Goal: Transaction & Acquisition: Download file/media

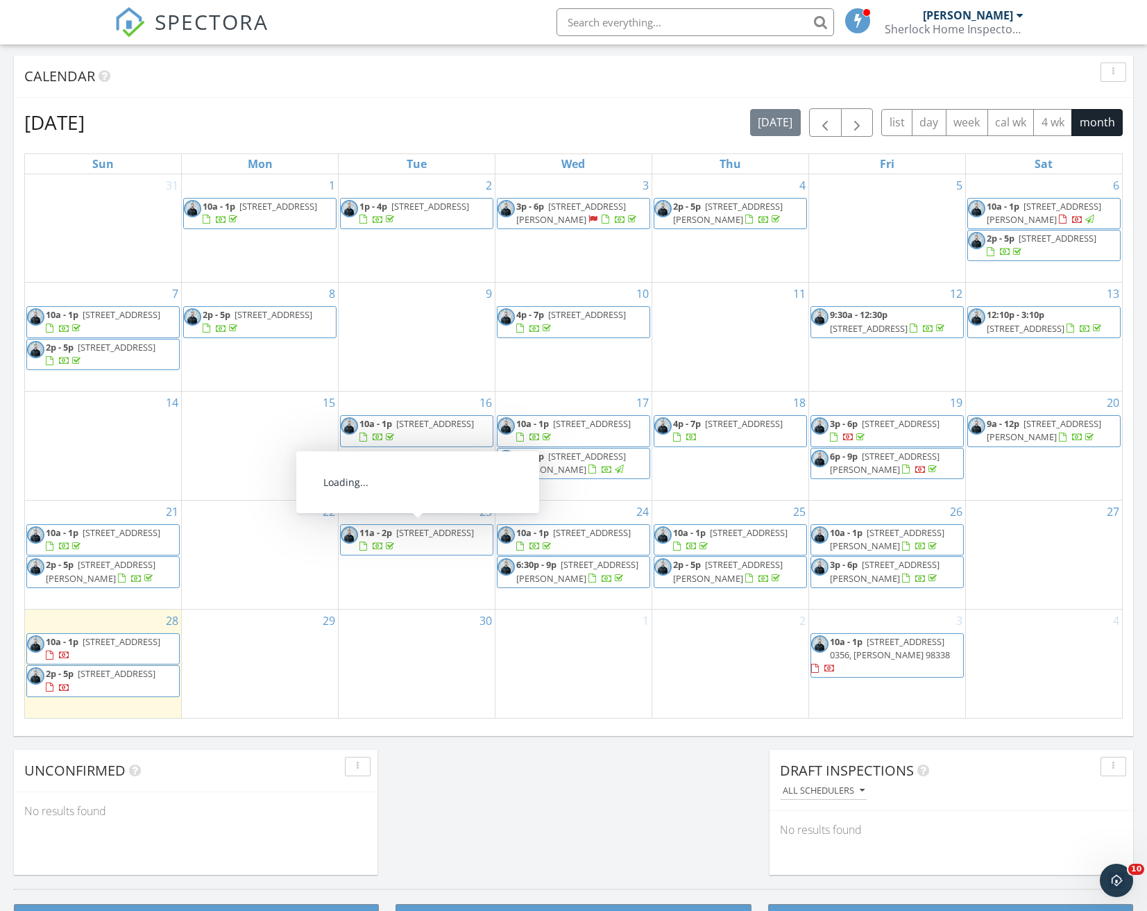
scroll to position [1285, 1169]
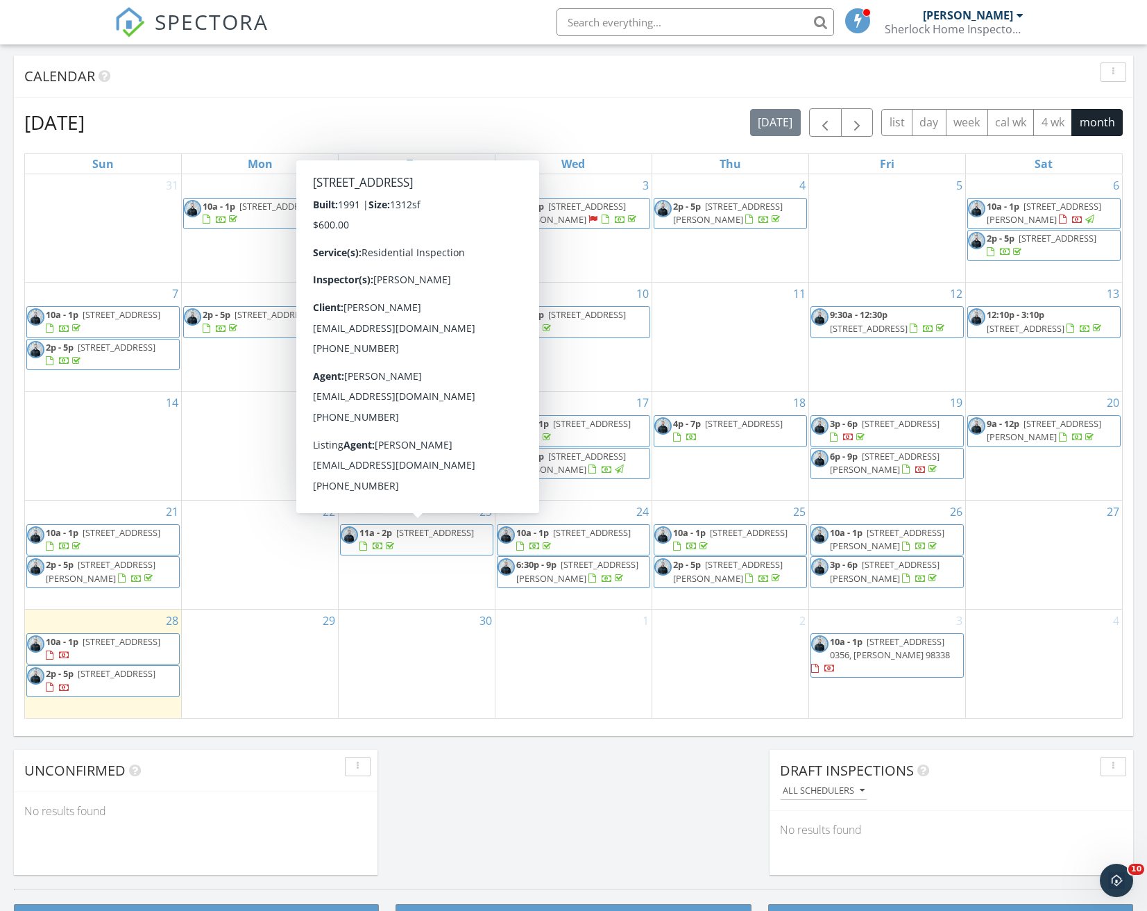
click at [311, 22] on div "SPECTORA [PERSON_NAME] Sherlock Home Inspector LLC Role: Inspector Change Role …" at bounding box center [574, 22] width 918 height 44
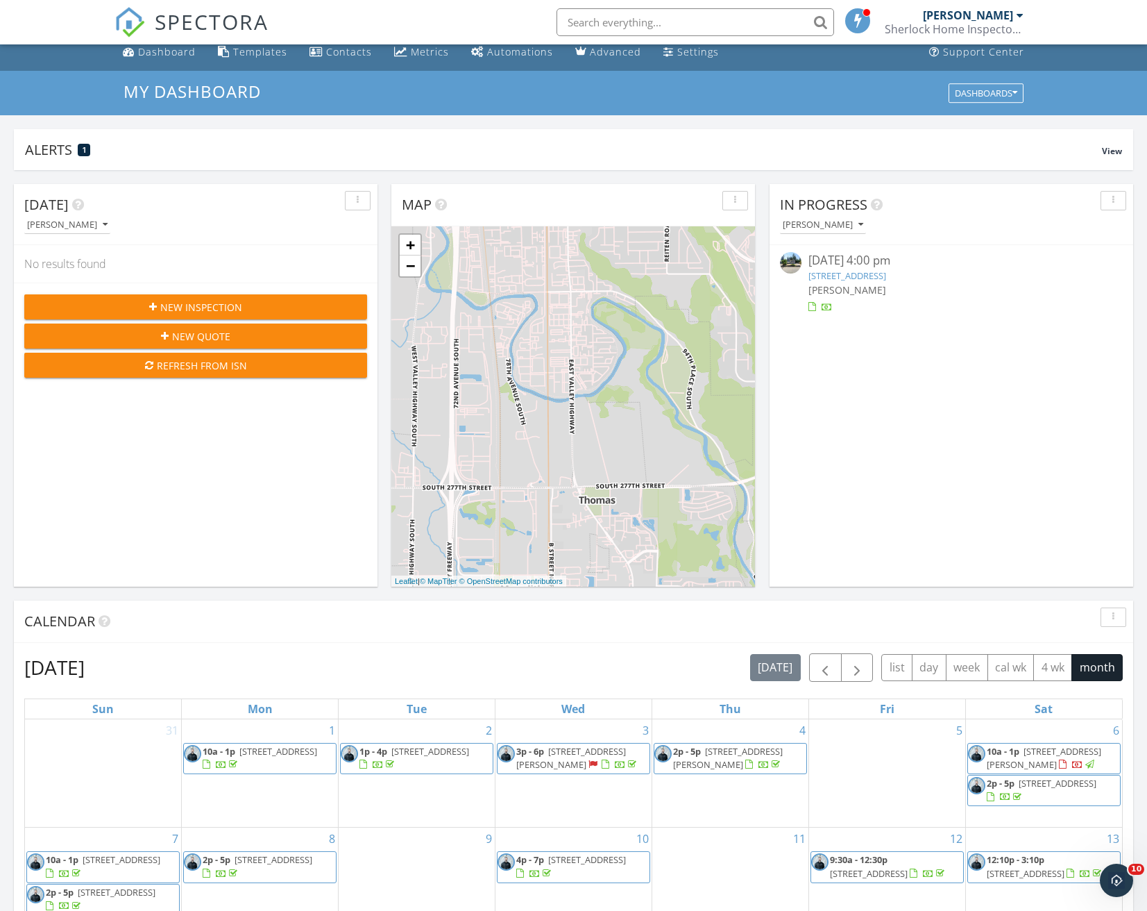
scroll to position [0, 0]
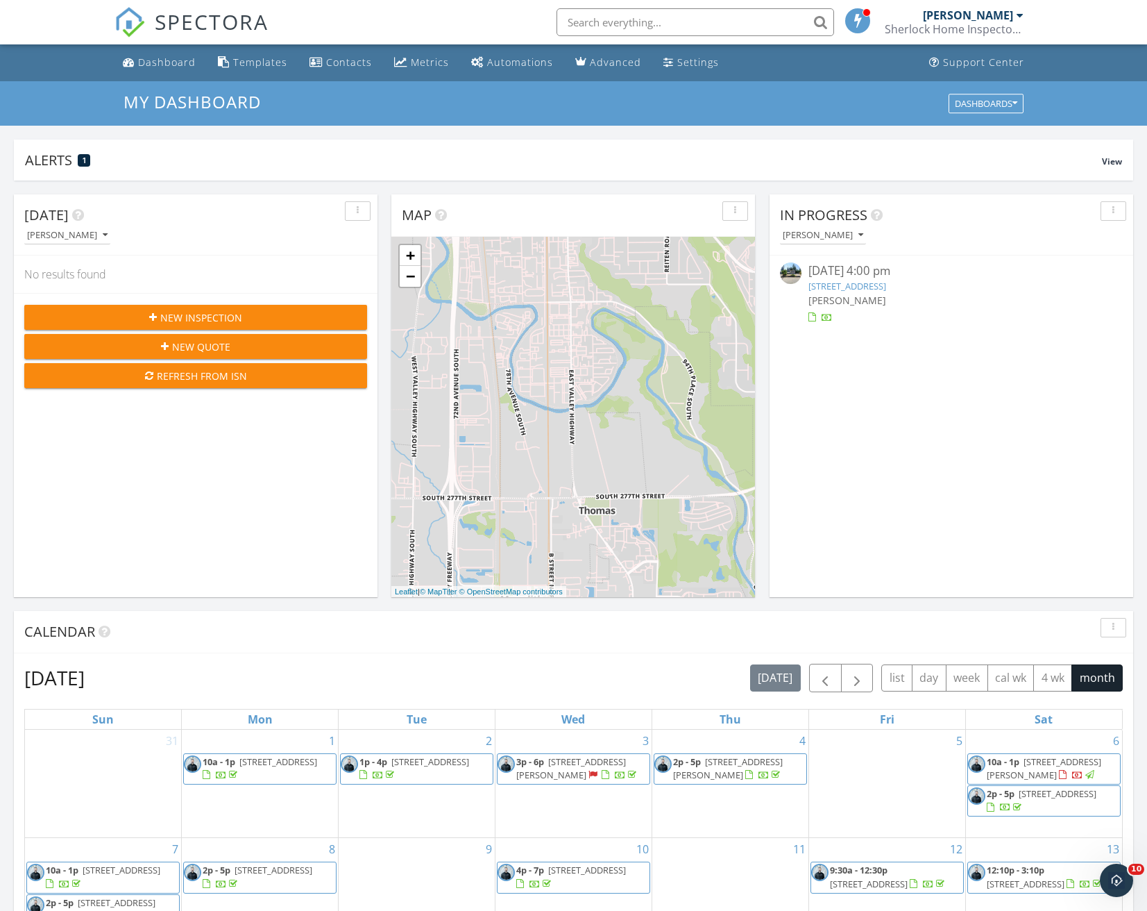
click at [1017, 15] on div at bounding box center [1020, 15] width 7 height 11
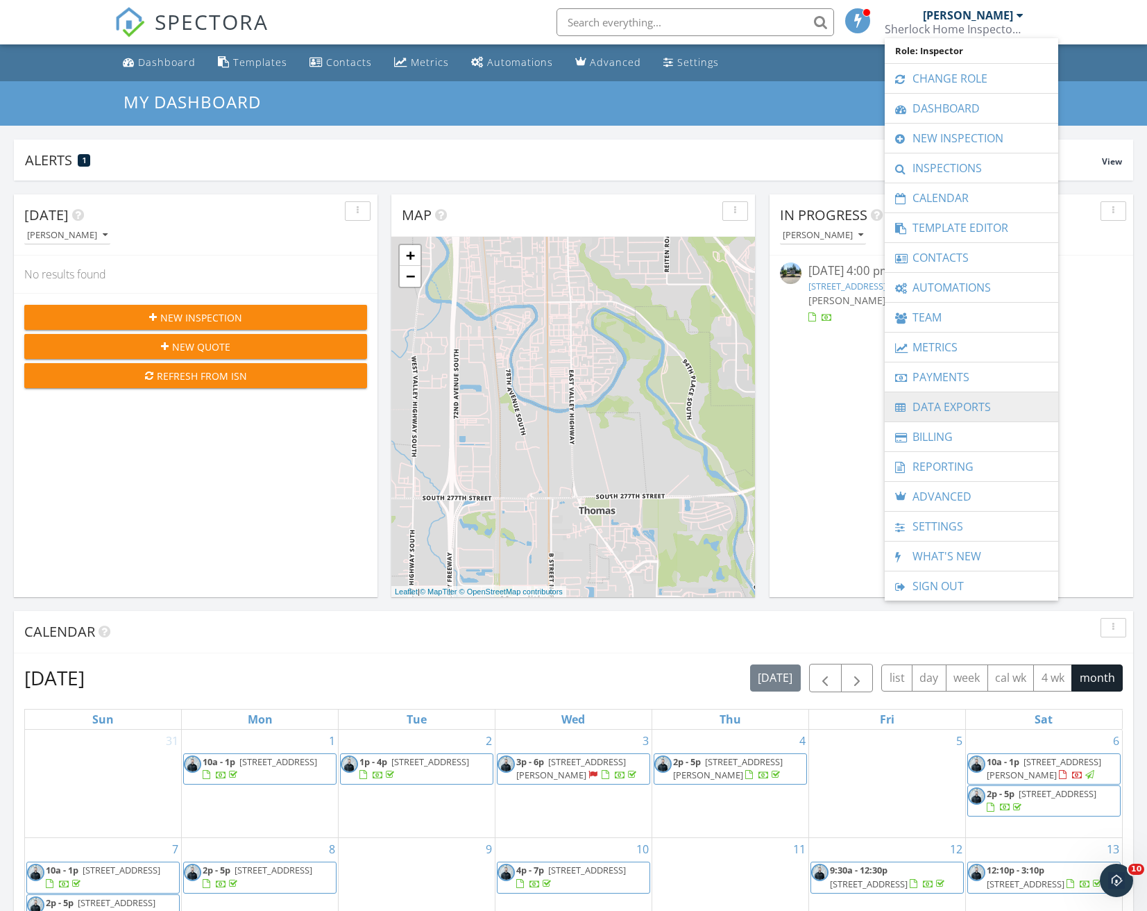
click at [954, 398] on link "Data Exports" at bounding box center [972, 406] width 160 height 29
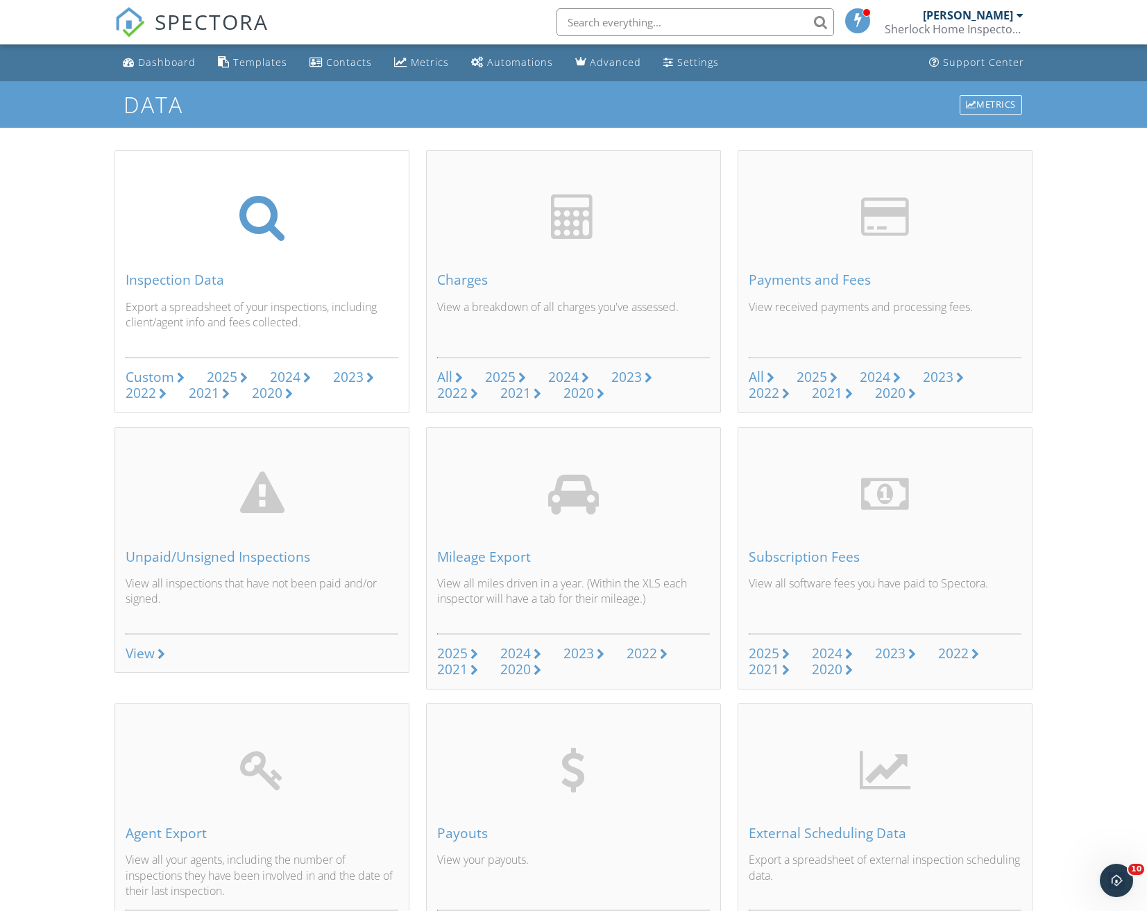
click at [162, 371] on div "Custom" at bounding box center [150, 376] width 49 height 19
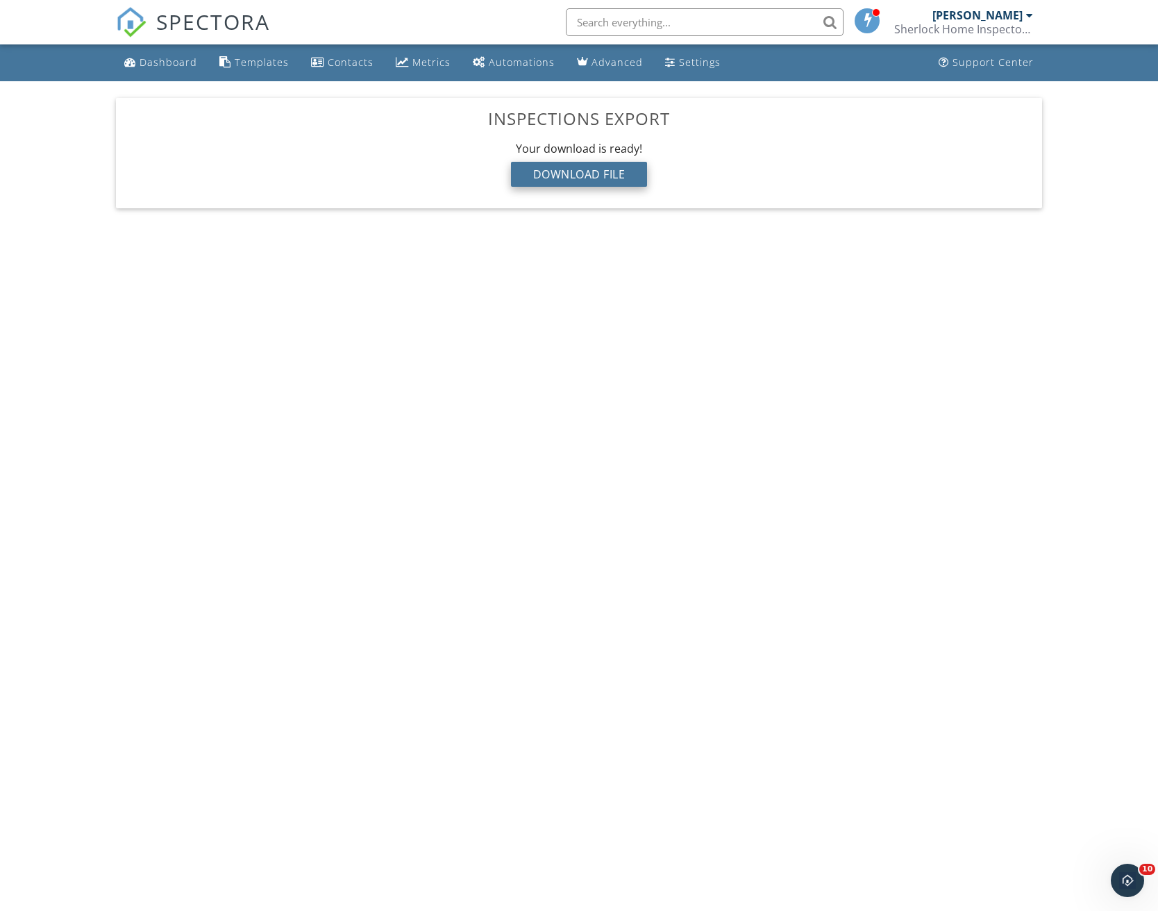
click at [586, 179] on div "Download File" at bounding box center [579, 174] width 137 height 25
click at [85, 545] on body "SPECTORA [PERSON_NAME] Sherlock Home Inspector LLC Role: Inspector Change Role …" at bounding box center [579, 450] width 1158 height 900
